Goal: Understand process/instructions: Learn about a topic

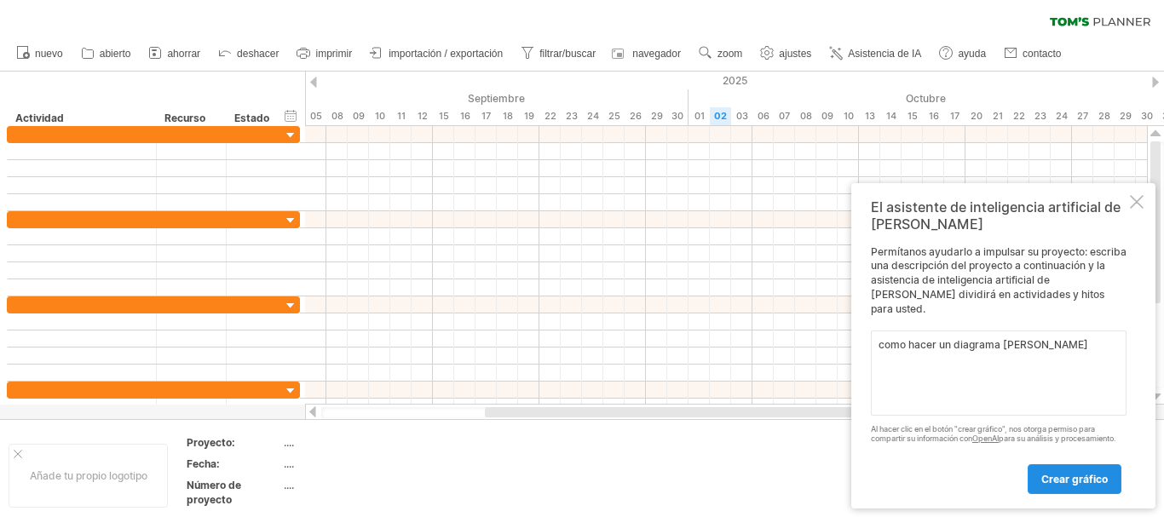
type textarea "como hacer un diagrama [PERSON_NAME]"
click at [1047, 482] on font "crear gráfico" at bounding box center [1075, 479] width 66 height 13
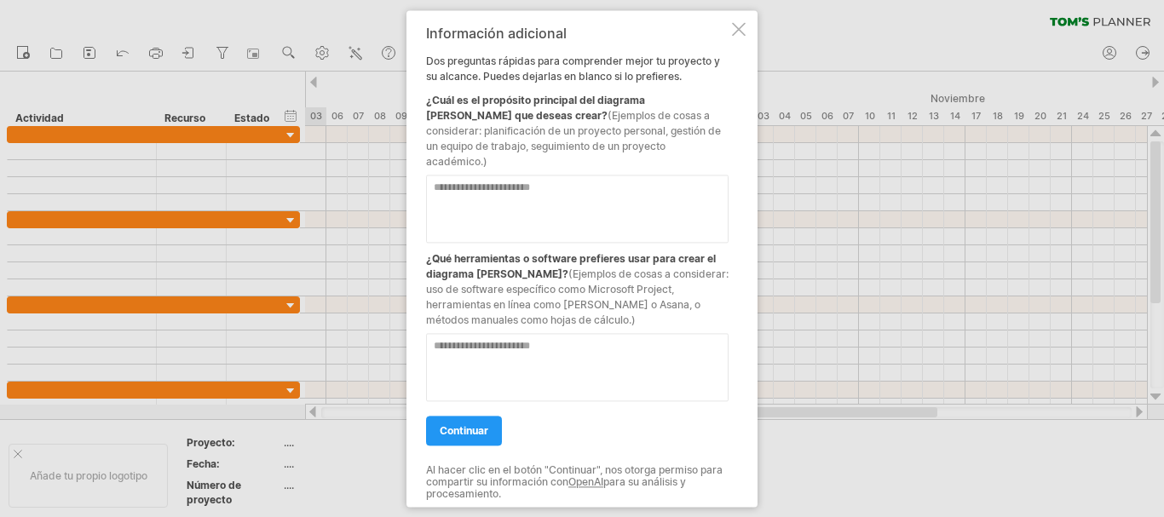
click at [736, 36] on div at bounding box center [739, 29] width 14 height 14
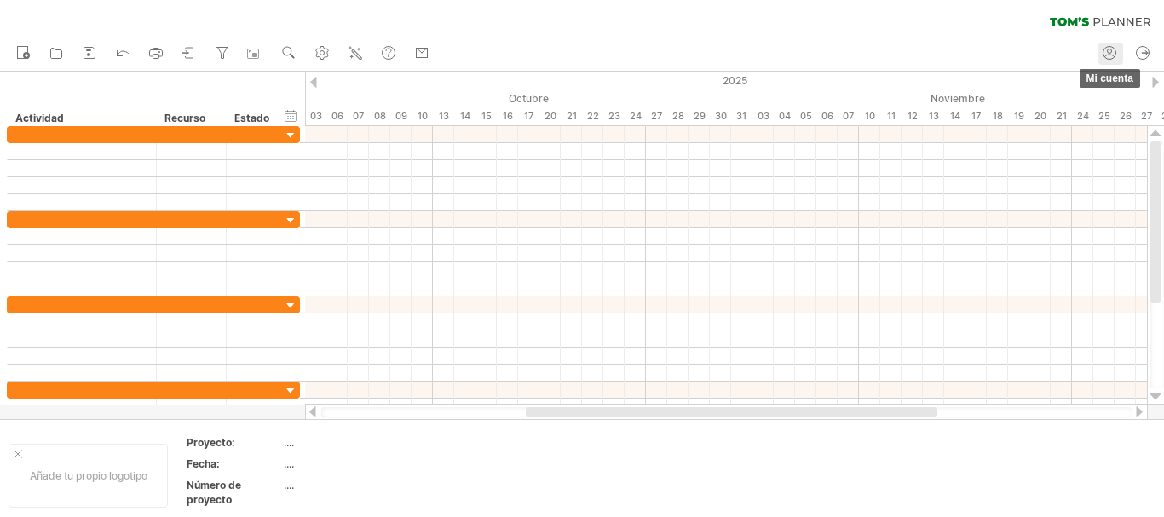
click at [1110, 55] on icon at bounding box center [1109, 56] width 9 height 3
type input "**********"
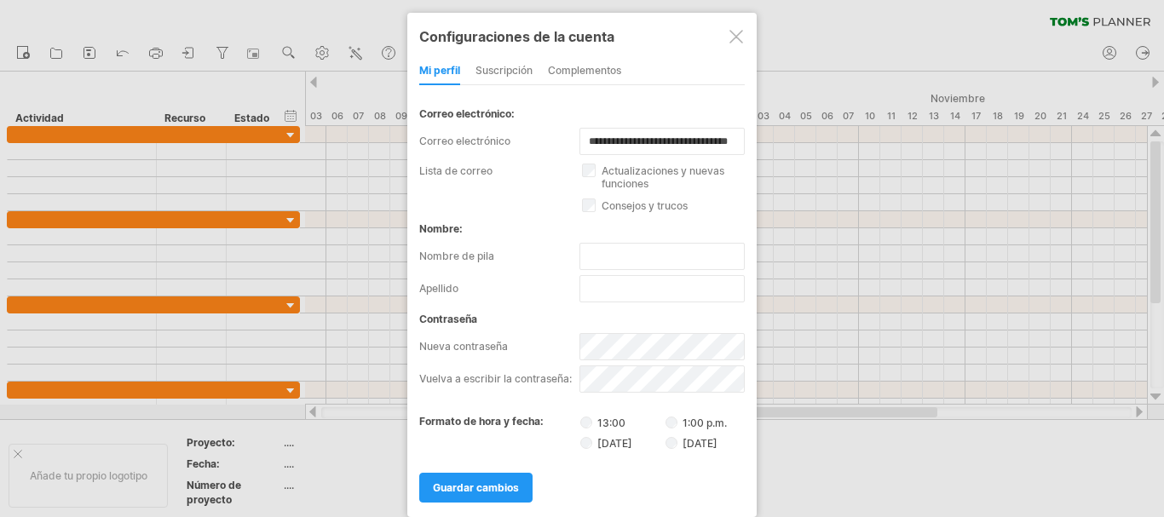
click at [735, 39] on div at bounding box center [737, 37] width 14 height 14
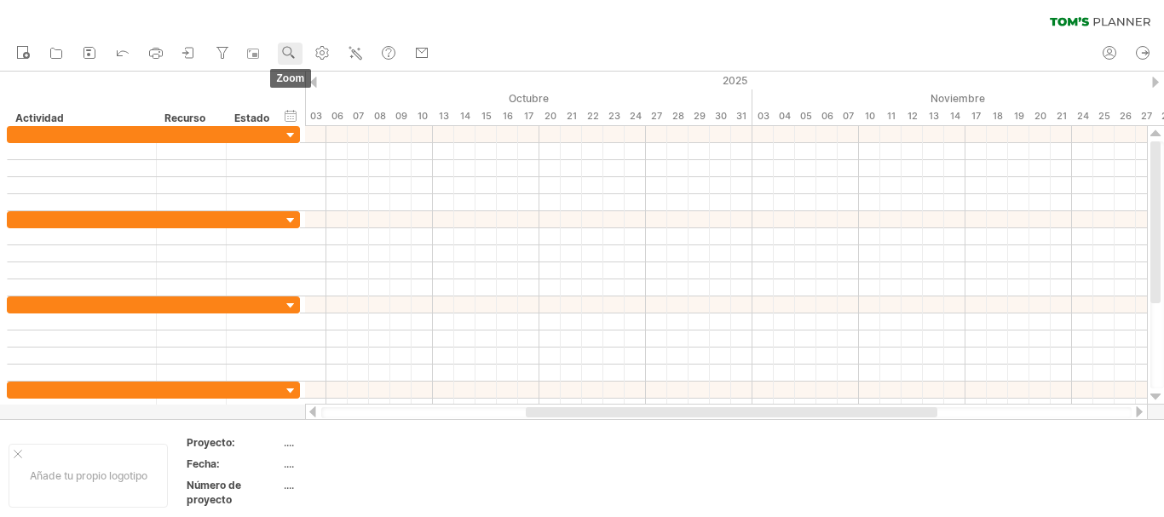
click at [285, 55] on use at bounding box center [288, 52] width 17 height 17
click at [526, 51] on div "nuevo" at bounding box center [582, 54] width 1164 height 36
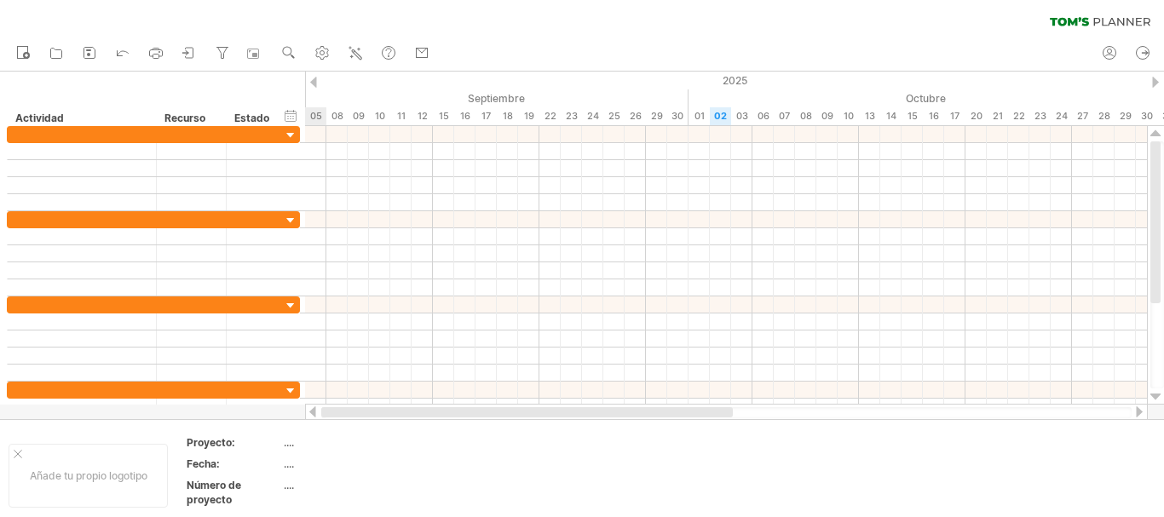
drag, startPoint x: 657, startPoint y: 409, endPoint x: 300, endPoint y: 406, distance: 357.1
click at [300, 406] on div "Intentando acceder a [DOMAIN_NAME] Conectado de nuevo... 0% borrar filtro" at bounding box center [582, 258] width 1164 height 517
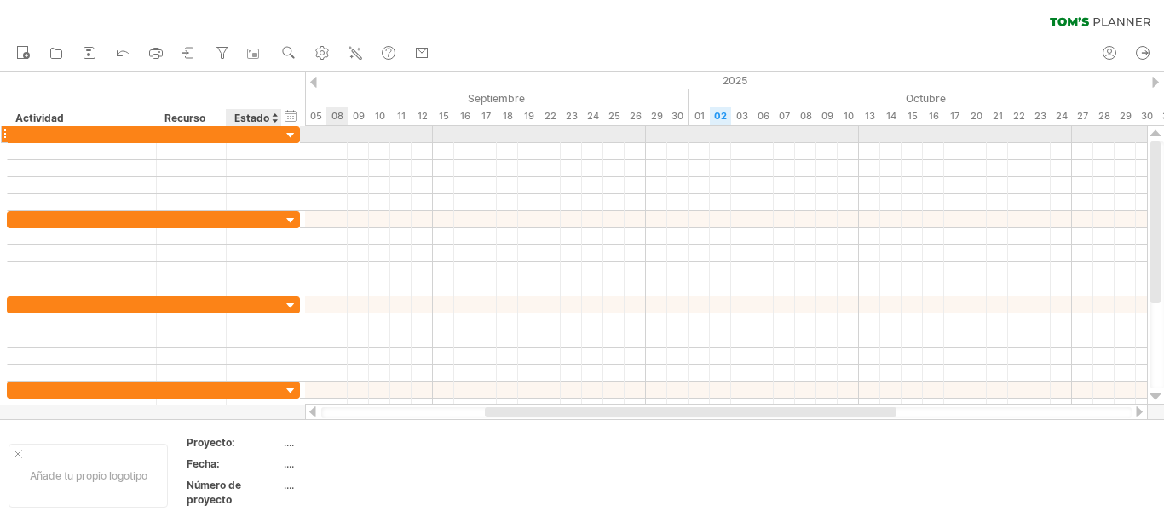
click at [291, 131] on div at bounding box center [291, 136] width 16 height 16
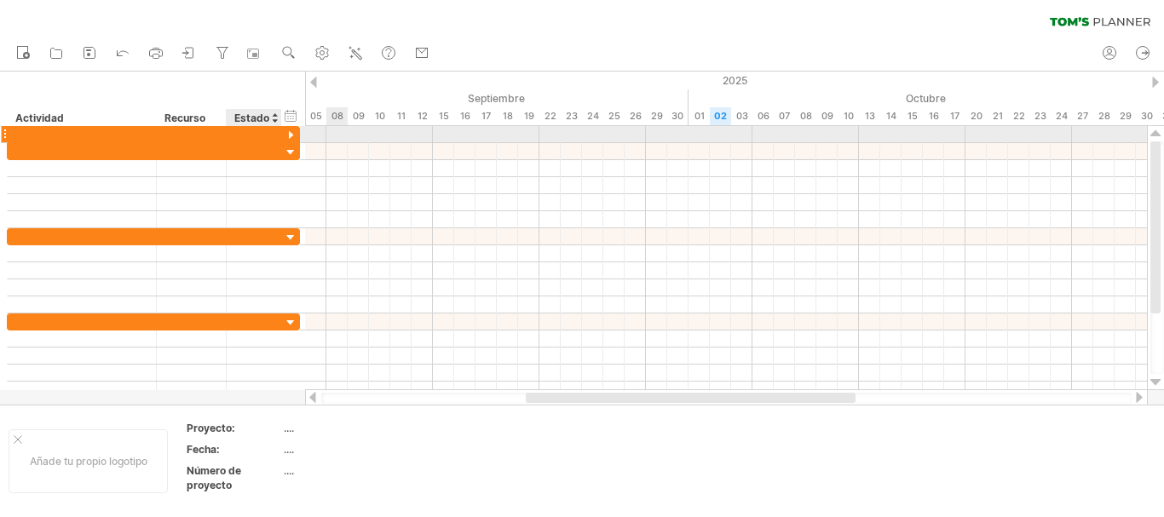
click at [291, 131] on div at bounding box center [291, 136] width 16 height 16
